Goal: Navigation & Orientation: Go to known website

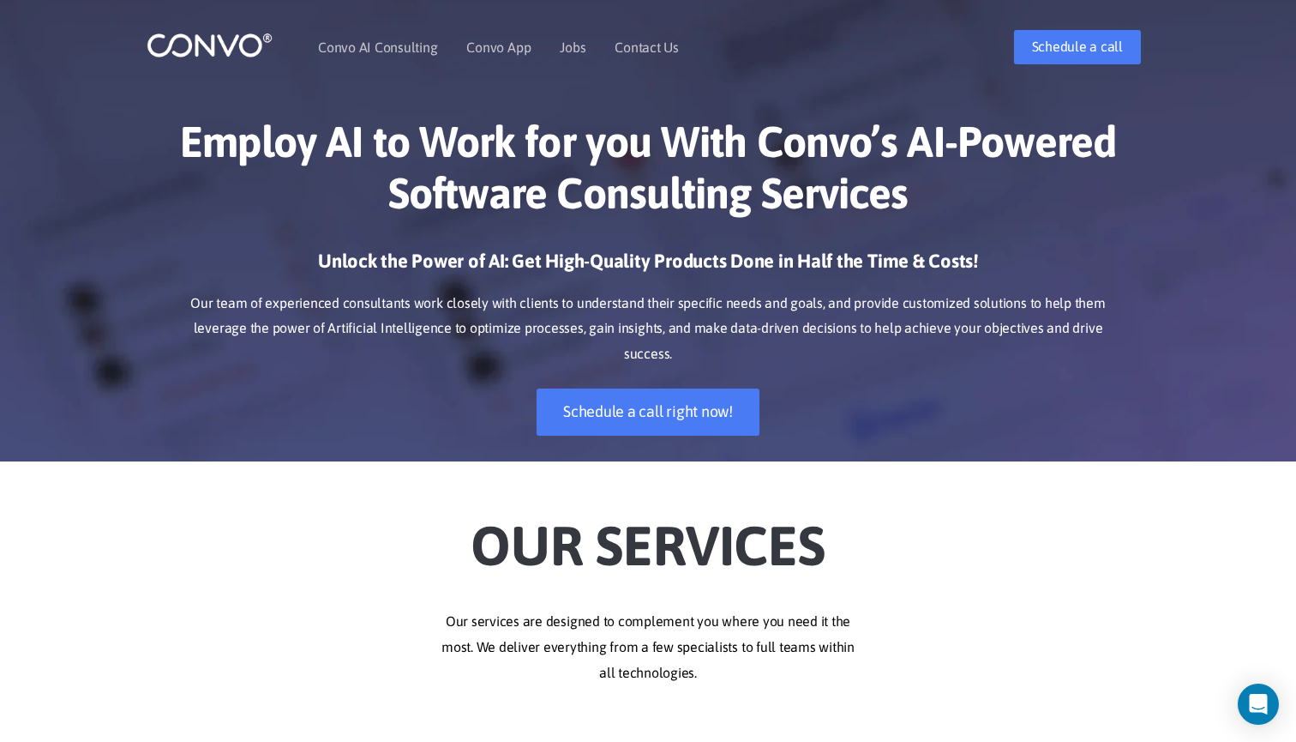
click at [178, 50] on img at bounding box center [210, 45] width 126 height 27
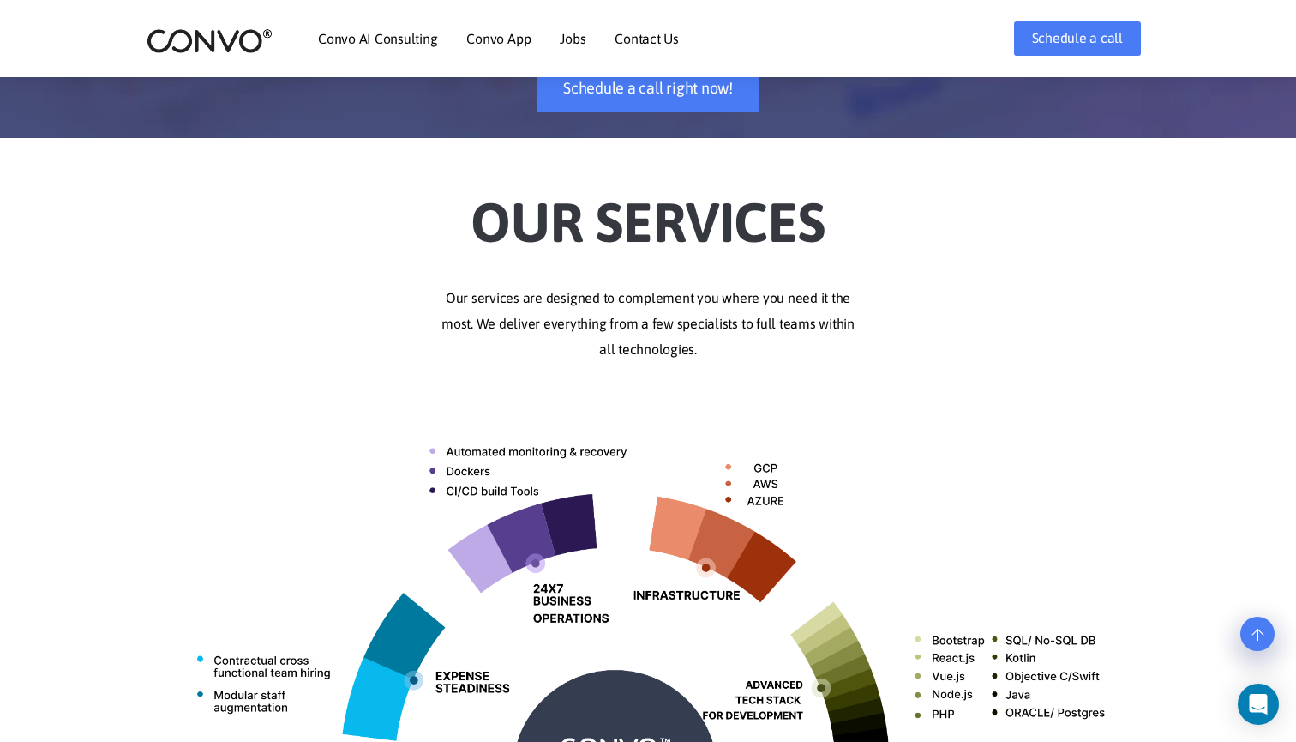
scroll to position [332, 0]
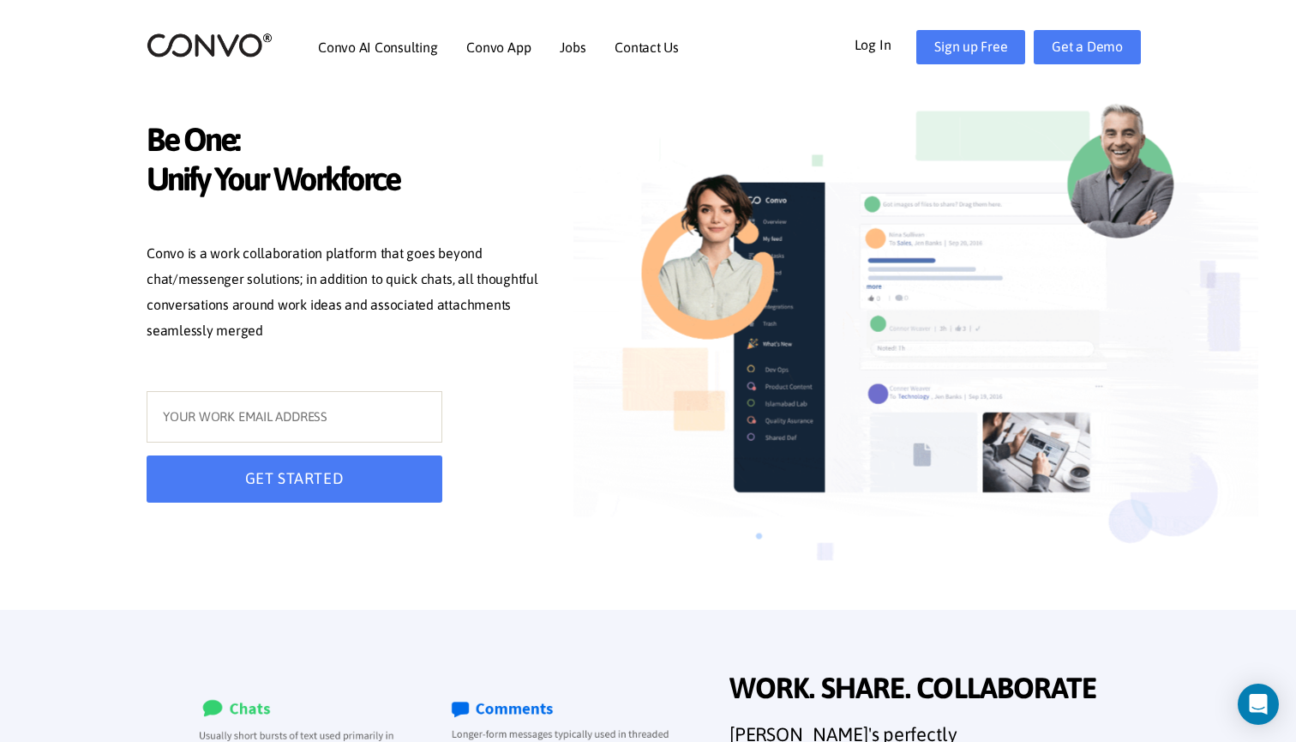
click at [871, 61] on div "Log In Get a Demo Sign up Free" at bounding box center [991, 47] width 343 height 34
click at [870, 43] on link "Log In" at bounding box center [886, 43] width 63 height 27
